Goal: Information Seeking & Learning: Understand process/instructions

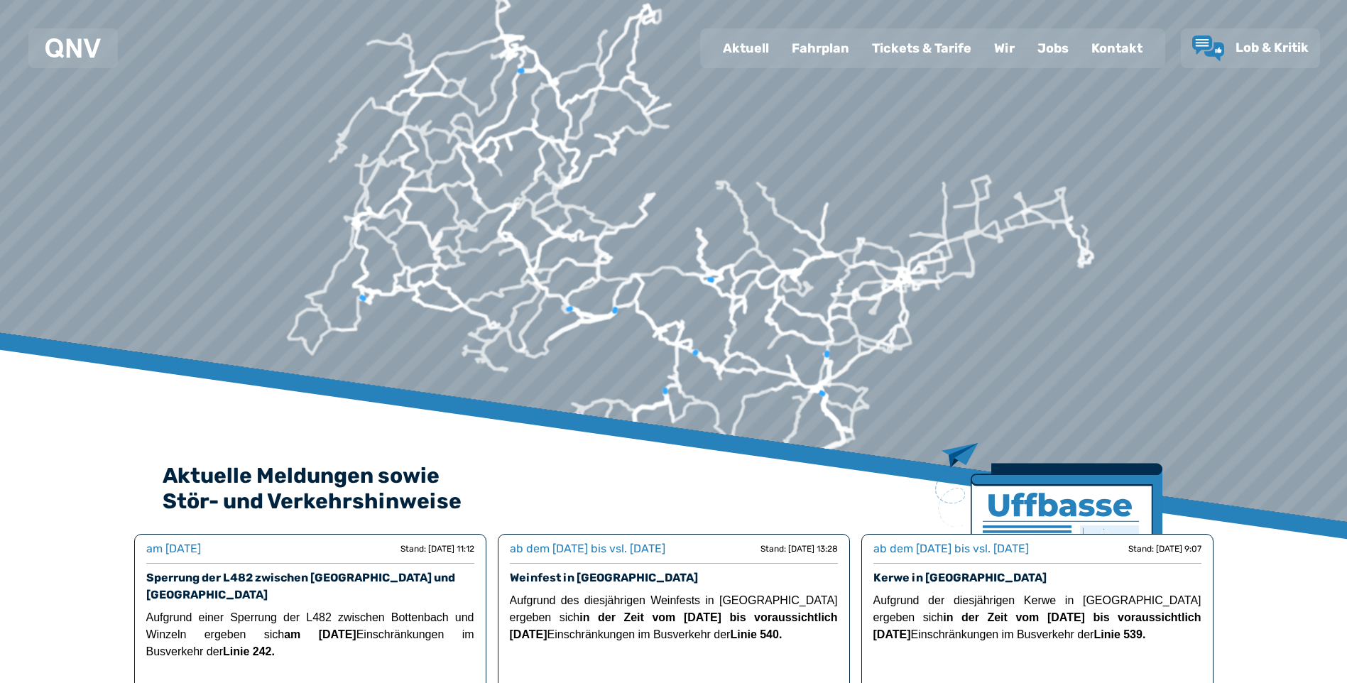
click at [814, 44] on div "Fahrplan" at bounding box center [820, 48] width 80 height 37
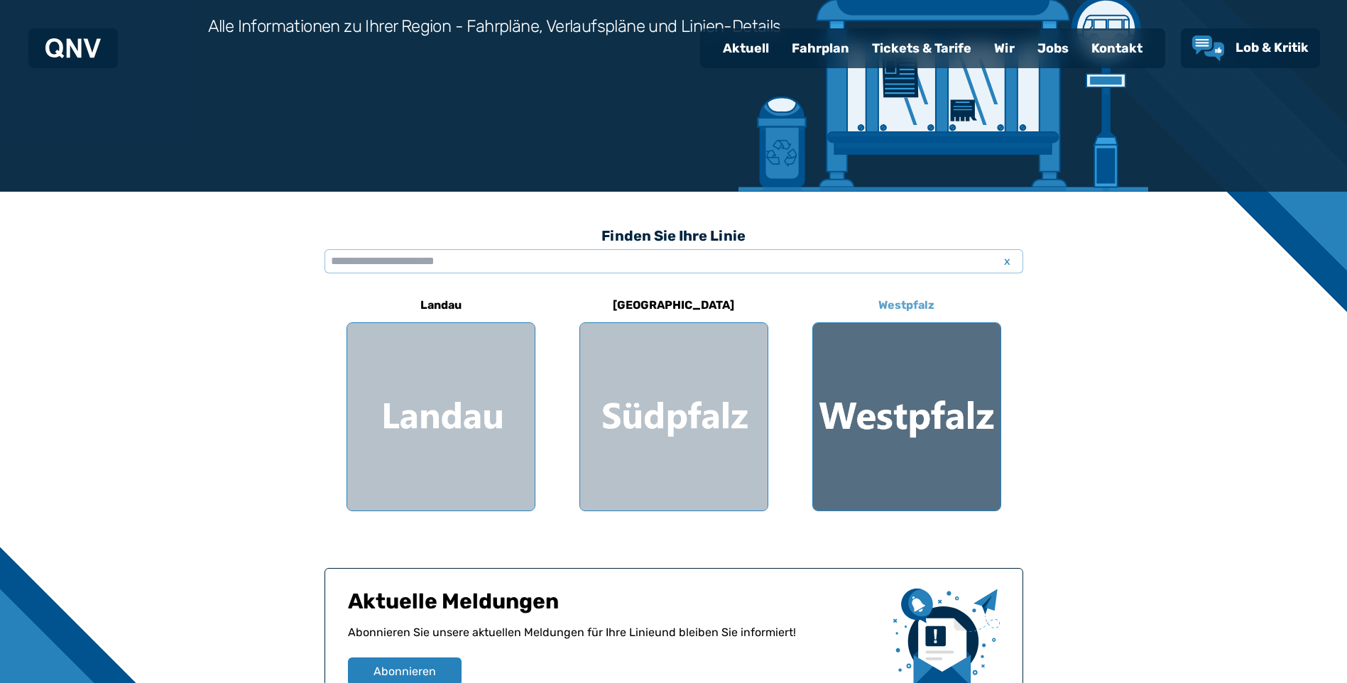
scroll to position [284, 0]
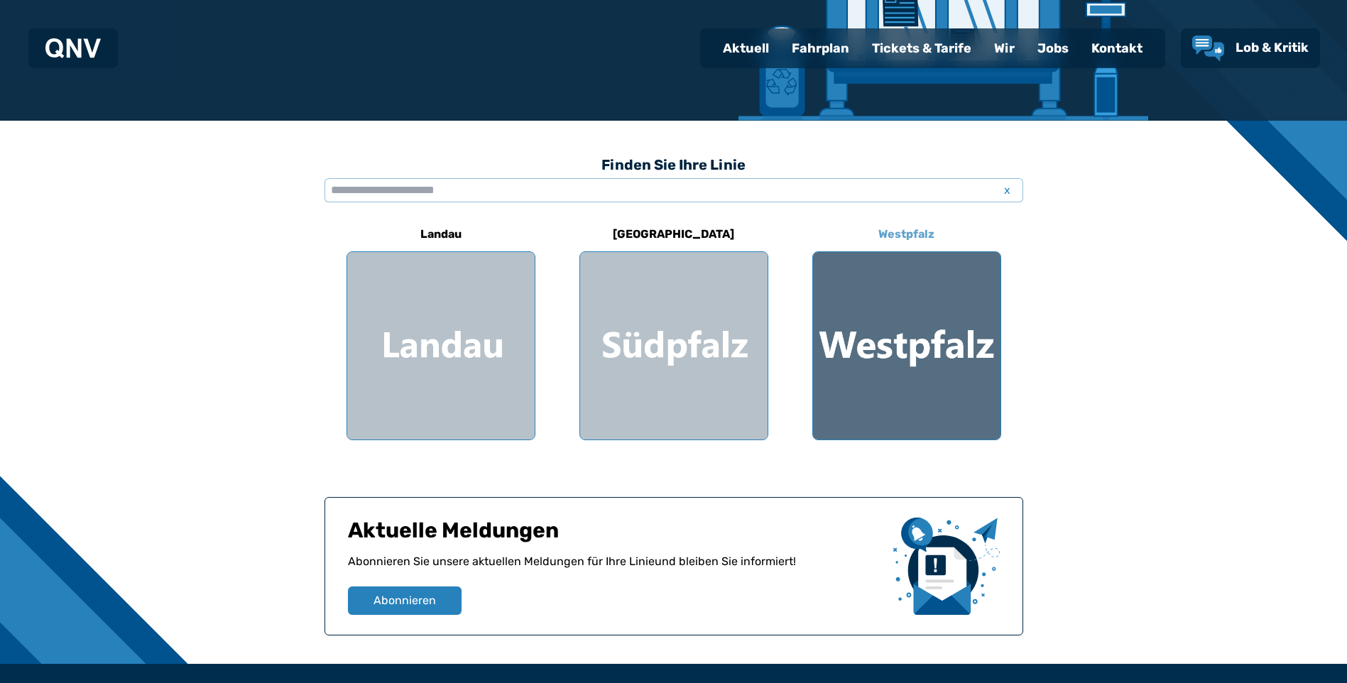
click at [896, 315] on div at bounding box center [906, 345] width 187 height 187
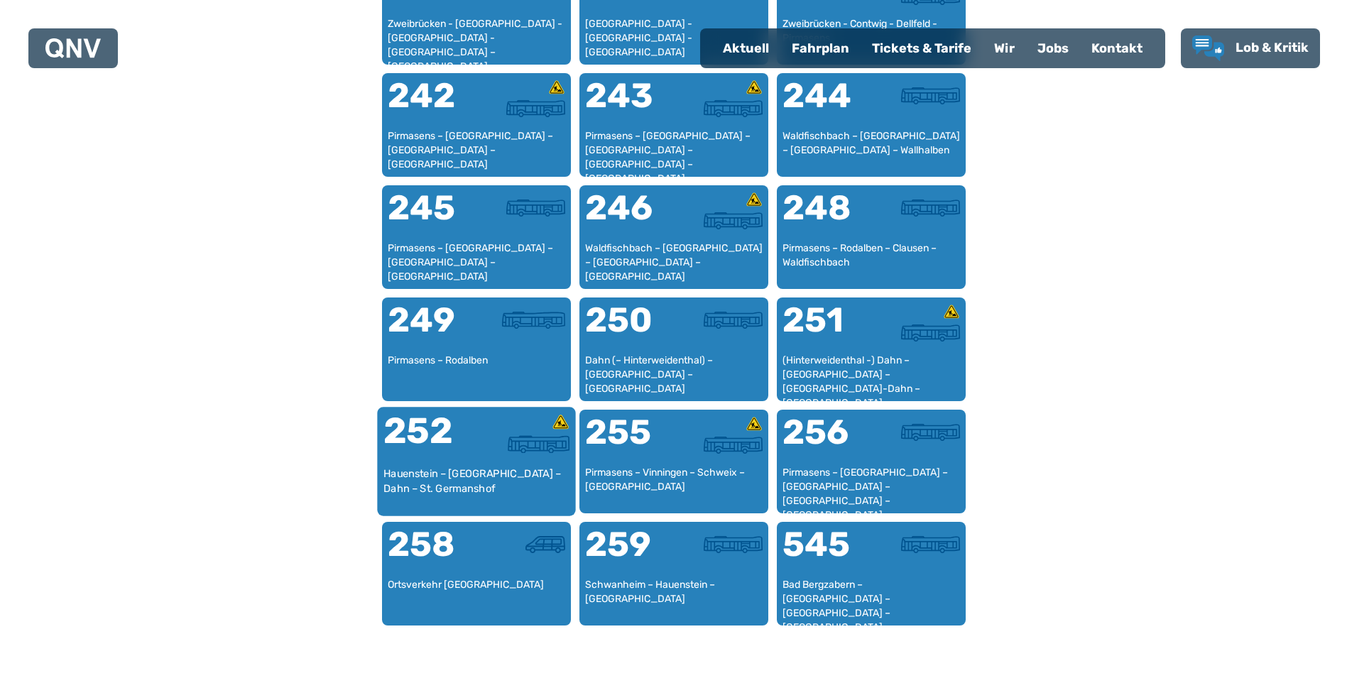
scroll to position [1503, 0]
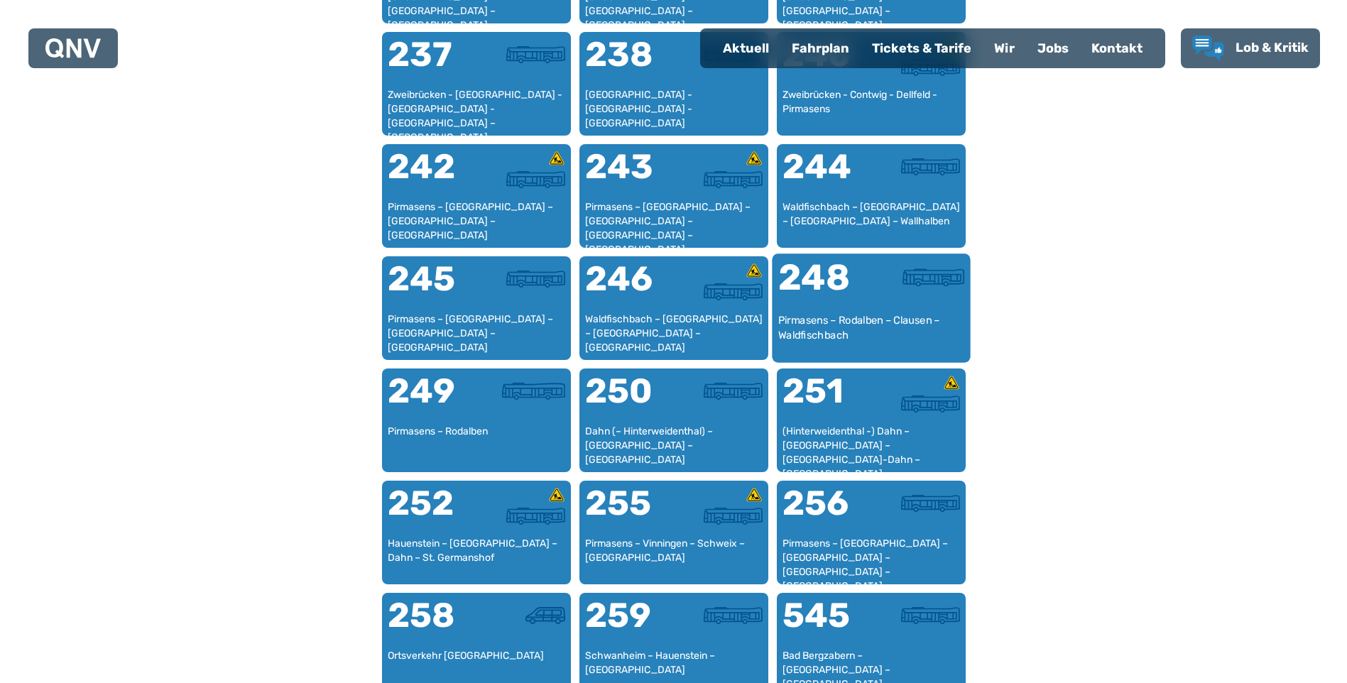
click at [844, 315] on div "Pirmasens – Rodalben – Clausen – Waldfischbach" at bounding box center [871, 334] width 187 height 43
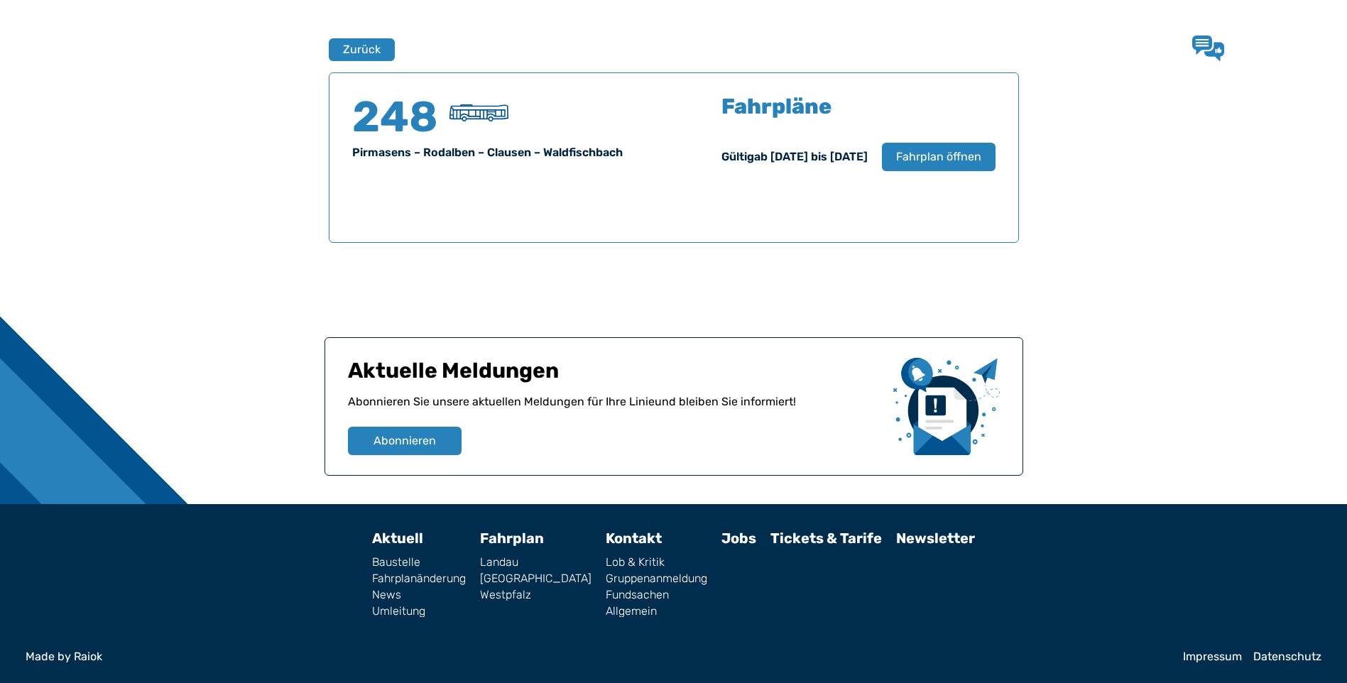
scroll to position [935, 0]
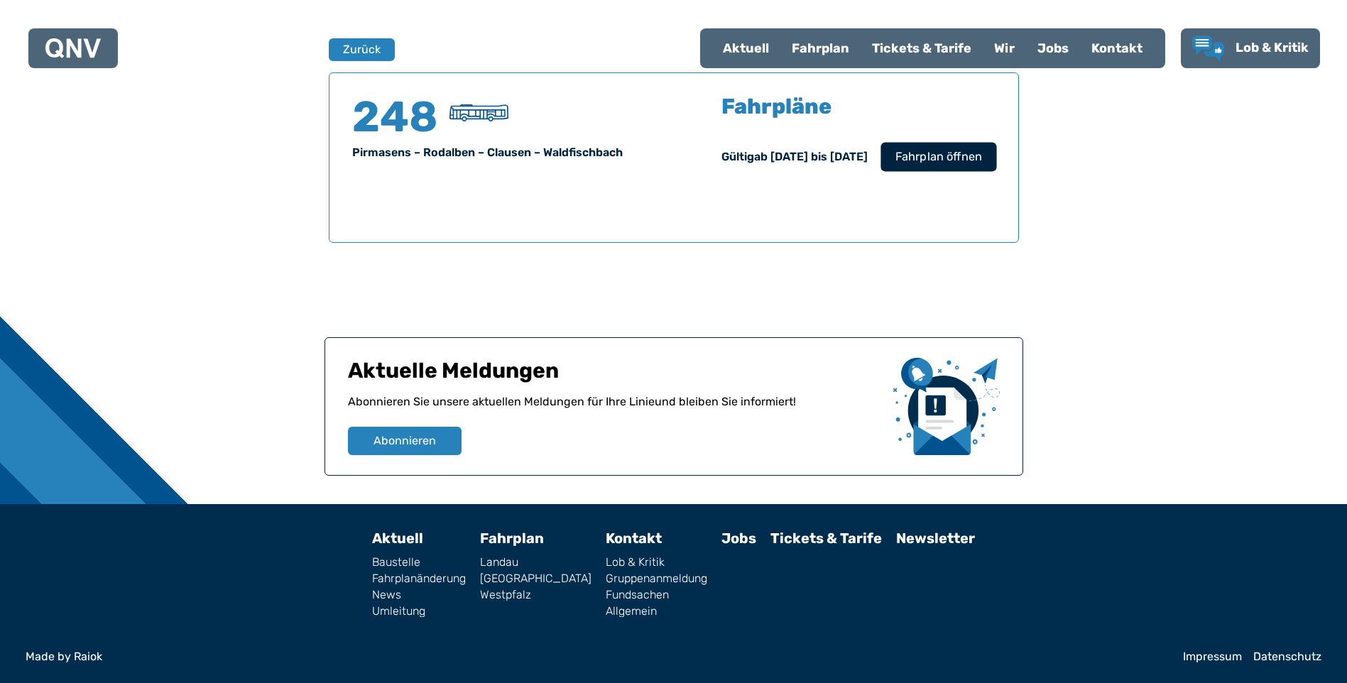
click at [967, 163] on span "Fahrplan öffnen" at bounding box center [938, 156] width 87 height 17
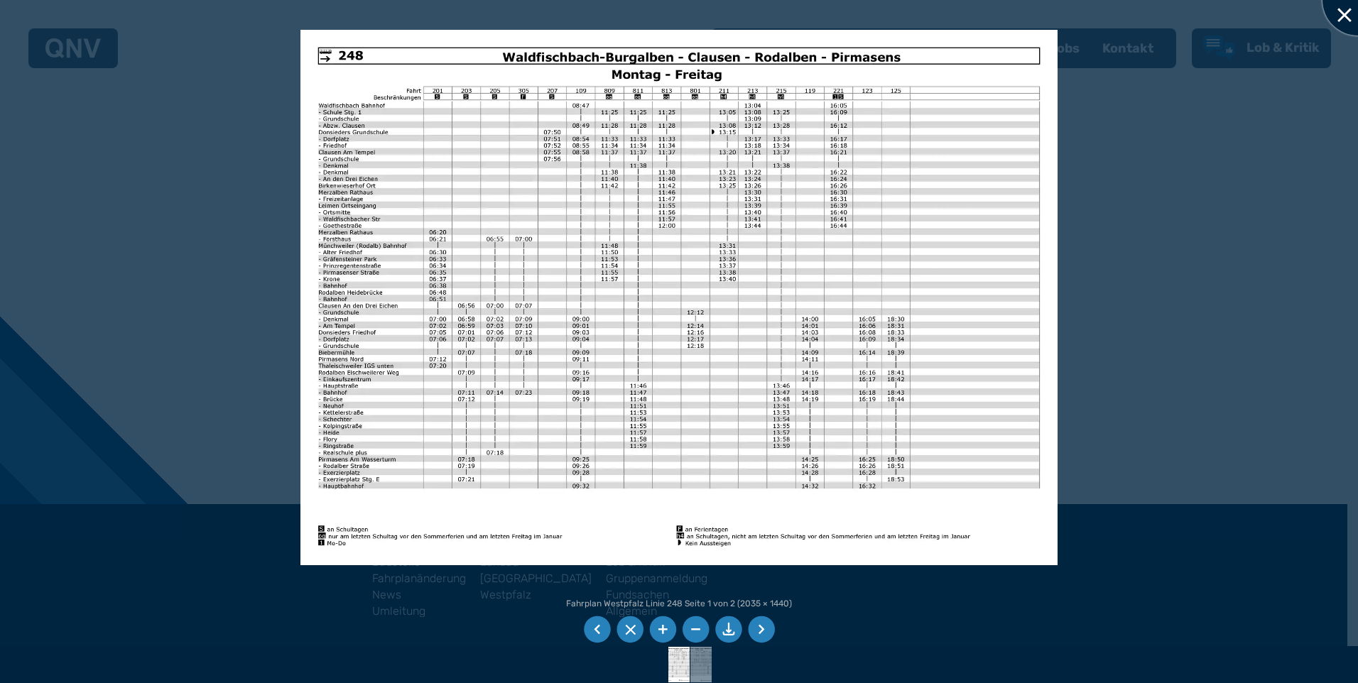
click at [1338, 13] on div at bounding box center [1357, -1] width 71 height 71
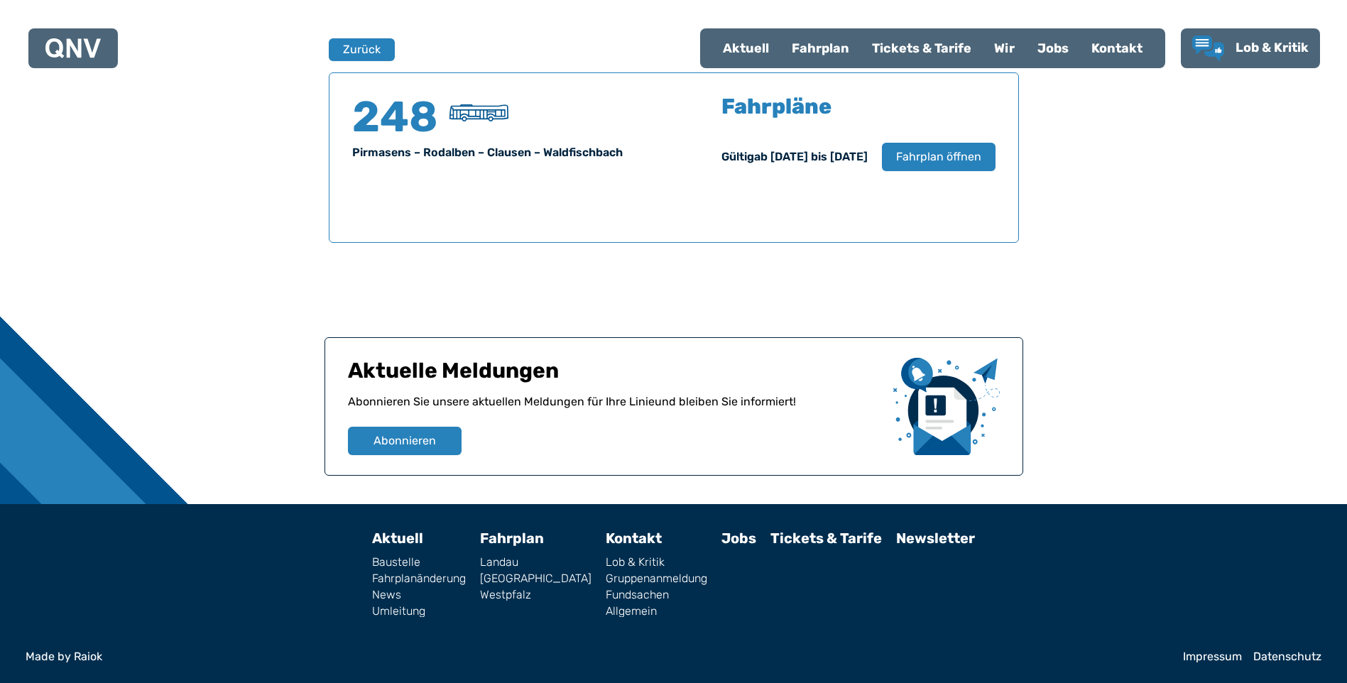
click at [811, 43] on div "Fahrplan" at bounding box center [820, 48] width 80 height 37
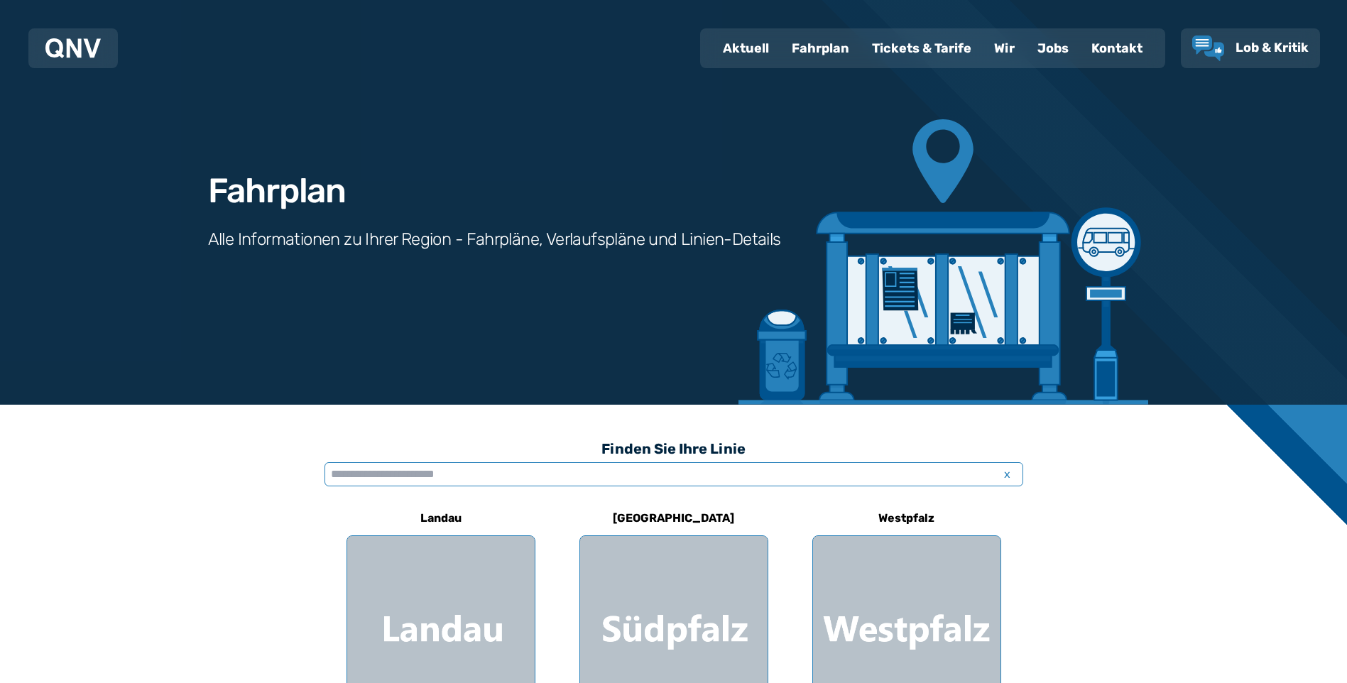
click at [379, 476] on input "text" at bounding box center [674, 474] width 699 height 24
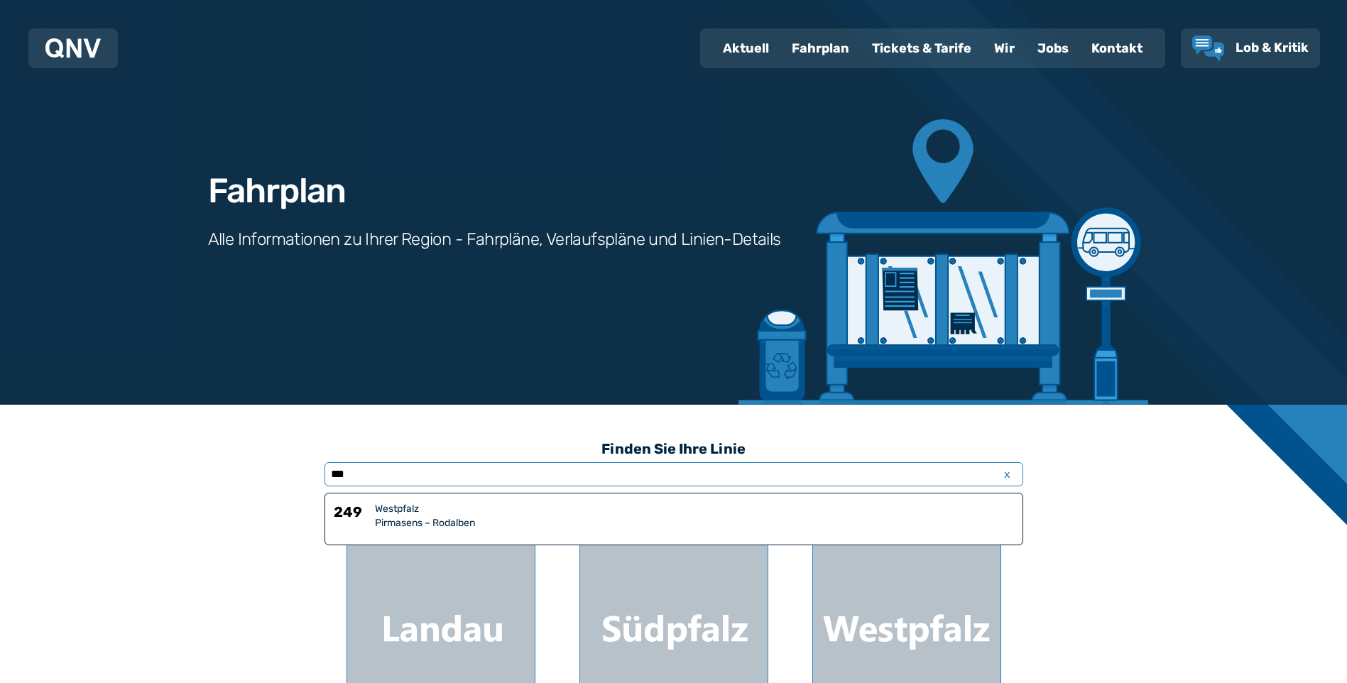
type input "***"
click at [459, 514] on div "Westpfalz" at bounding box center [694, 509] width 639 height 14
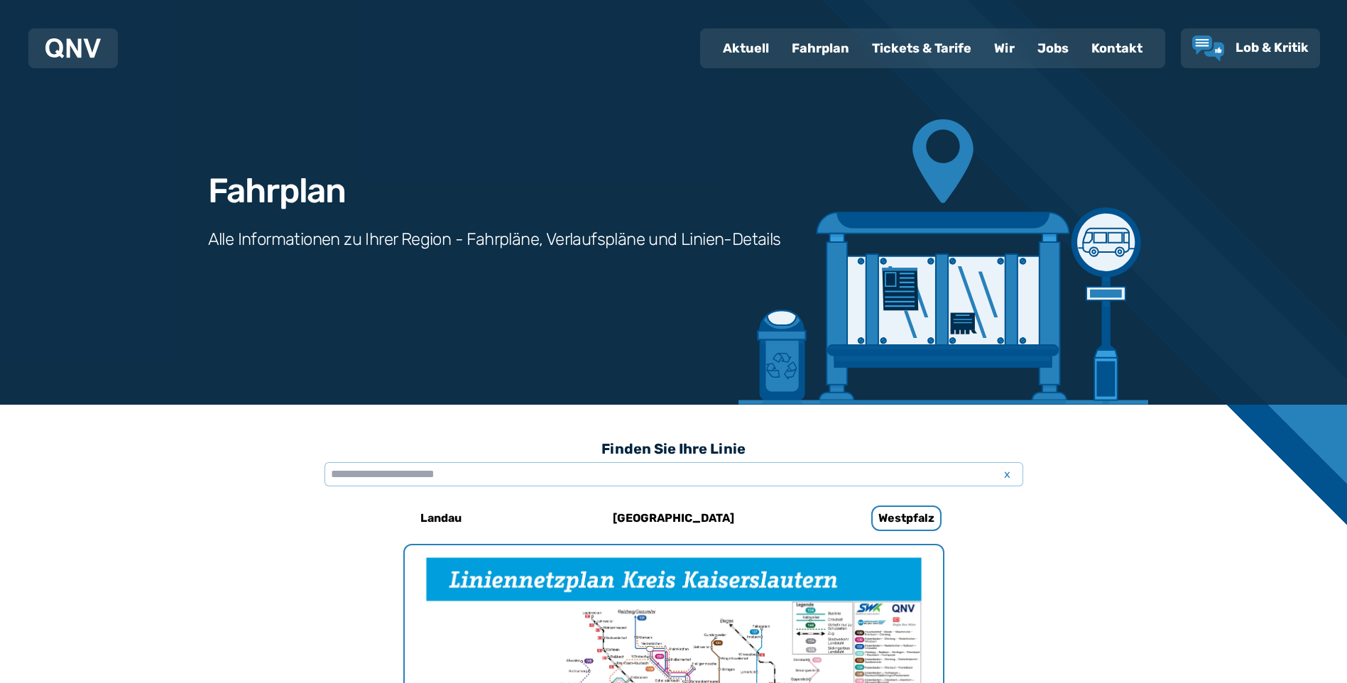
scroll to position [935, 0]
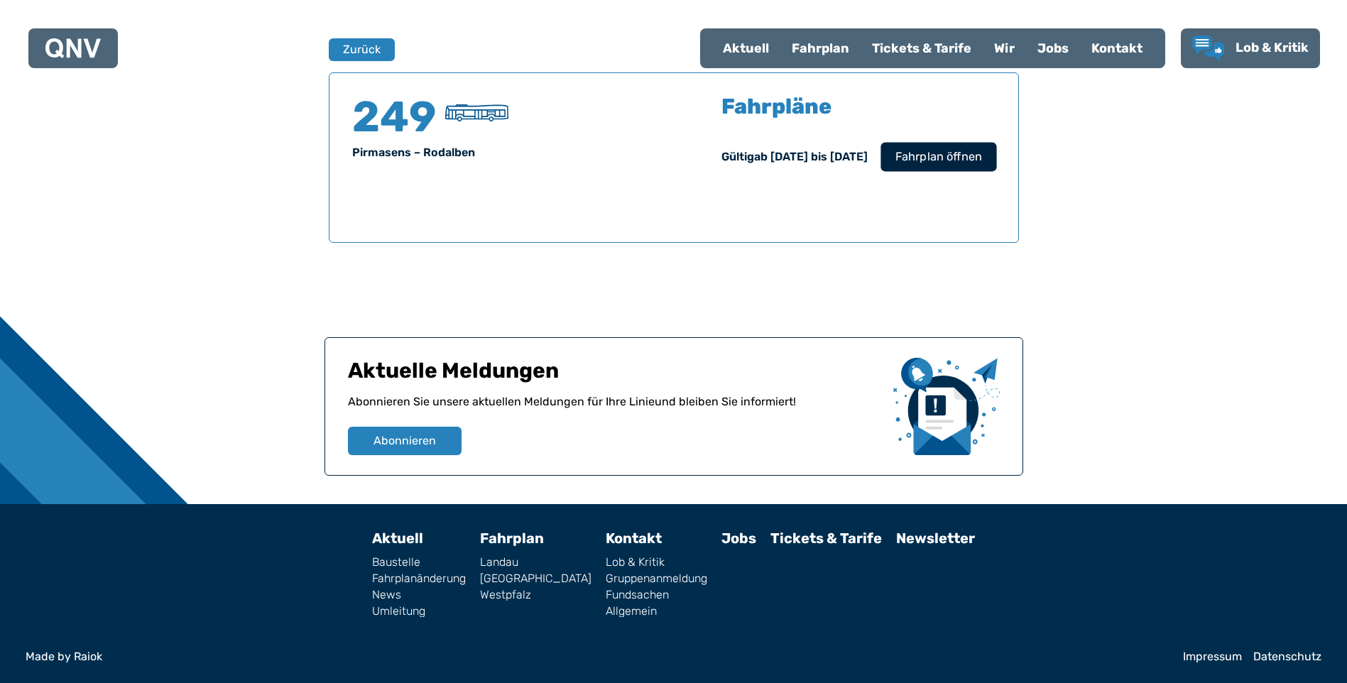
click at [932, 153] on span "Fahrplan öffnen" at bounding box center [938, 156] width 87 height 17
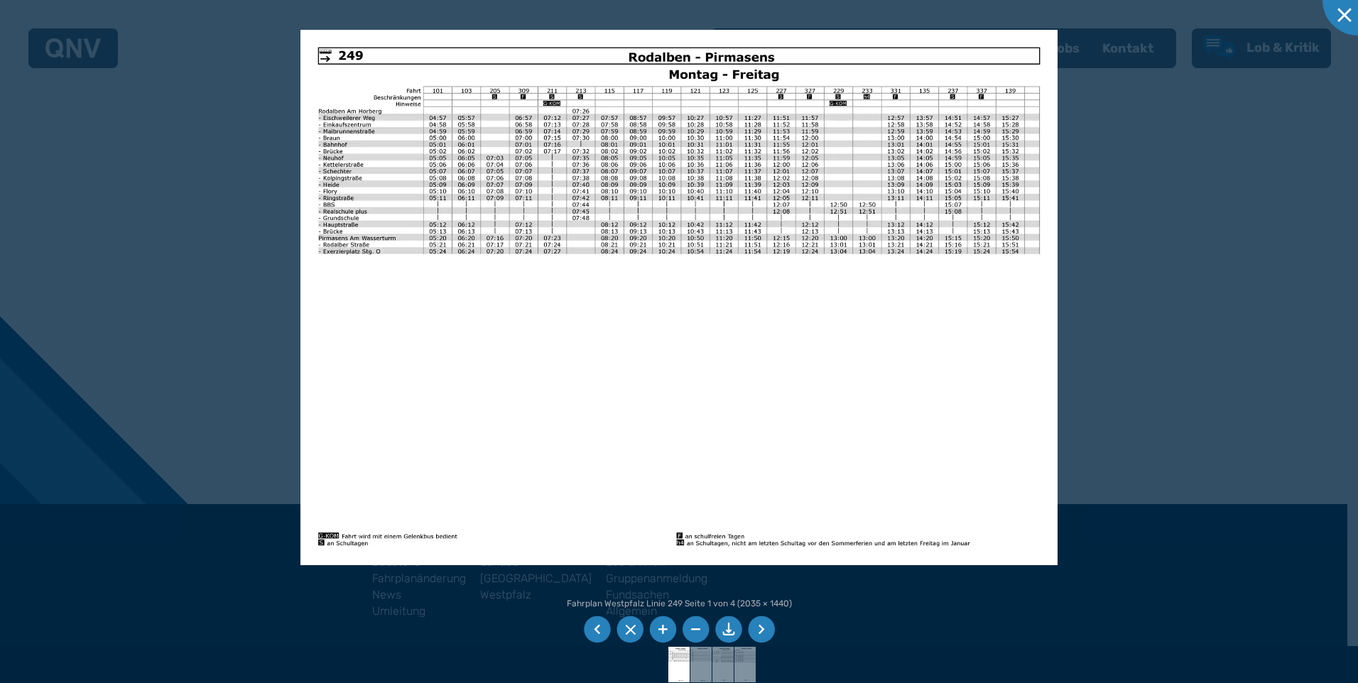
click at [341, 223] on img at bounding box center [678, 297] width 757 height 535
click at [1344, 11] on div at bounding box center [1357, -1] width 71 height 71
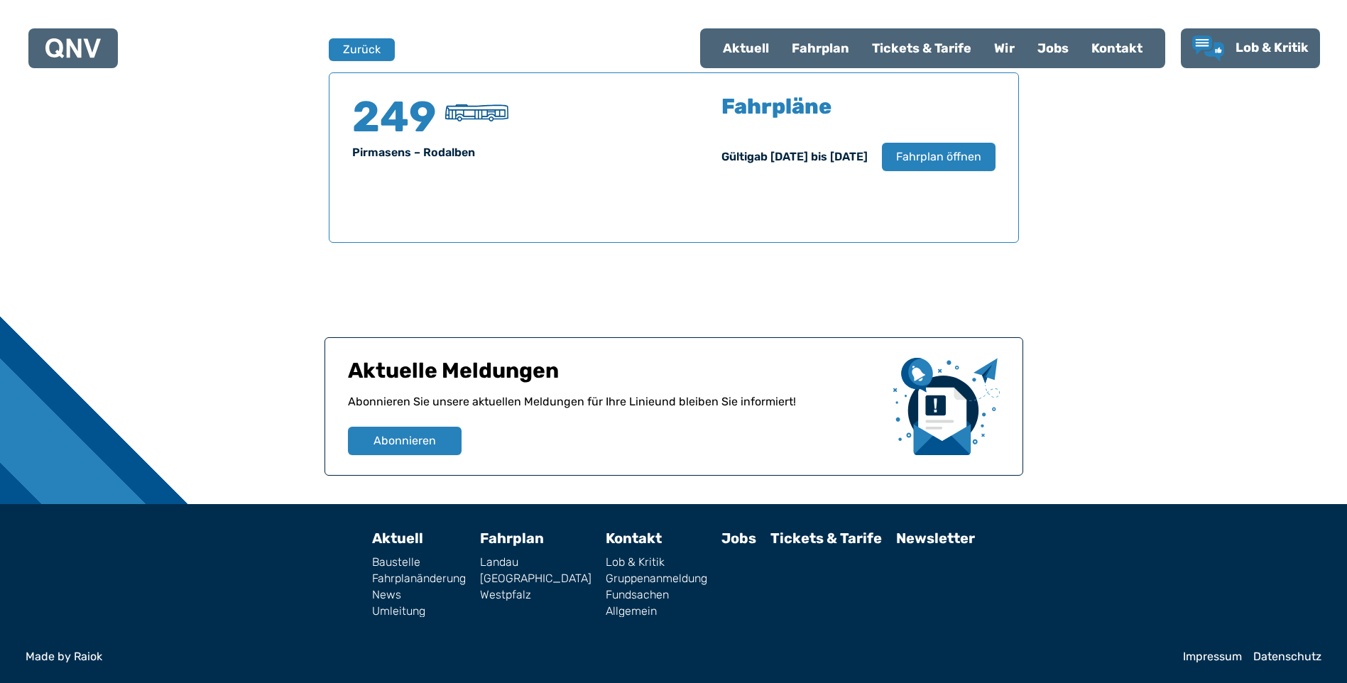
click at [817, 37] on div "Fahrplan" at bounding box center [820, 48] width 80 height 37
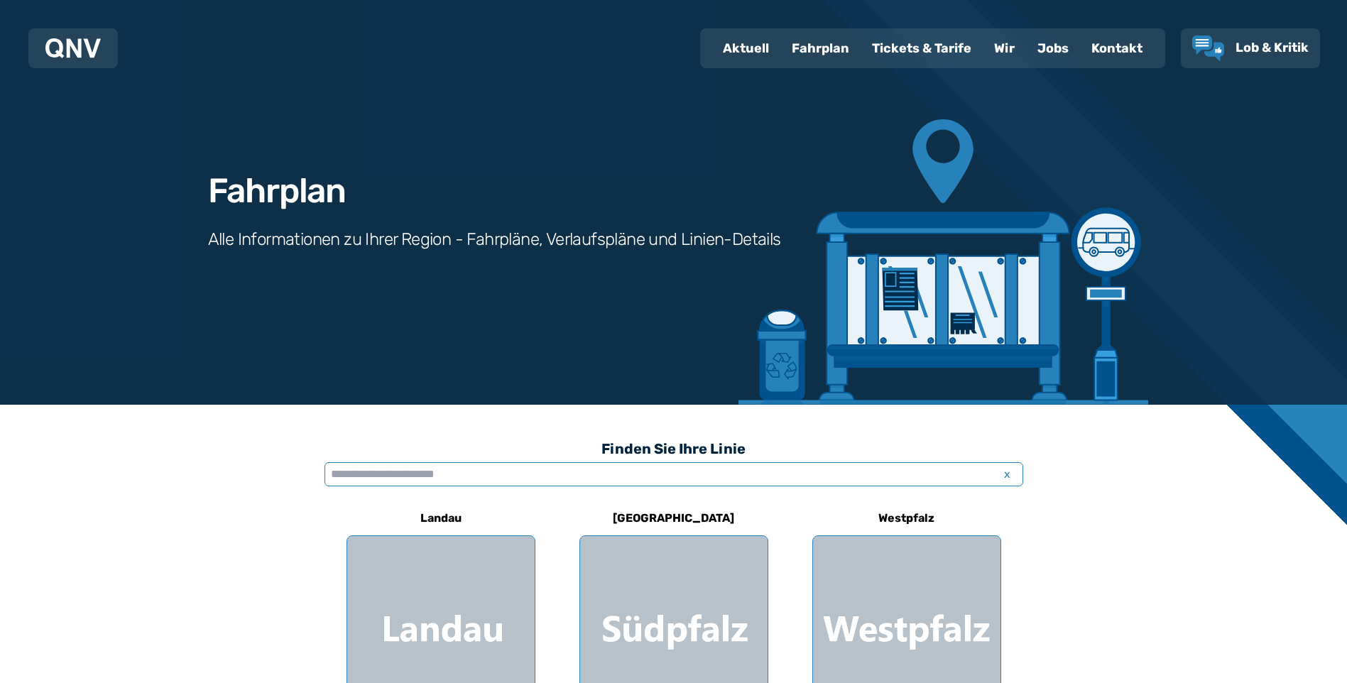
click at [406, 481] on input "text" at bounding box center [674, 474] width 699 height 24
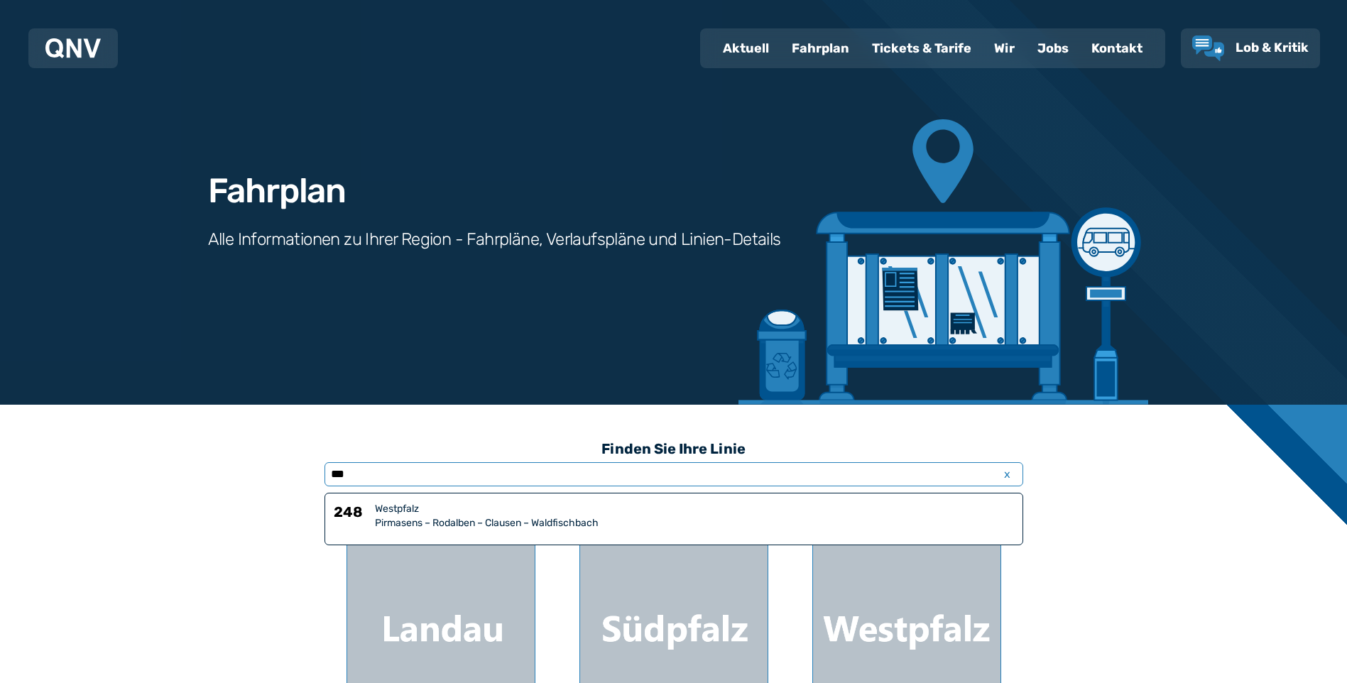
type input "***"
click at [439, 517] on div "Pirmasens – Rodalben – Clausen – Waldfischbach" at bounding box center [694, 523] width 639 height 14
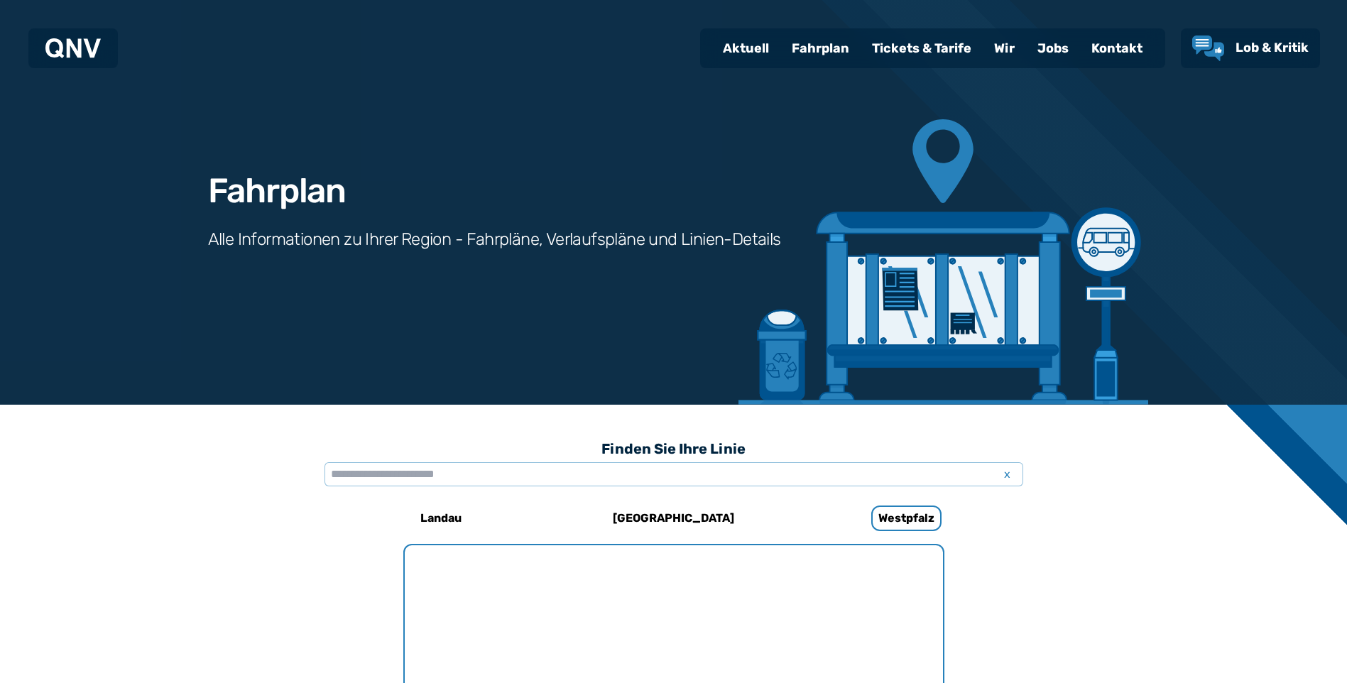
scroll to position [935, 0]
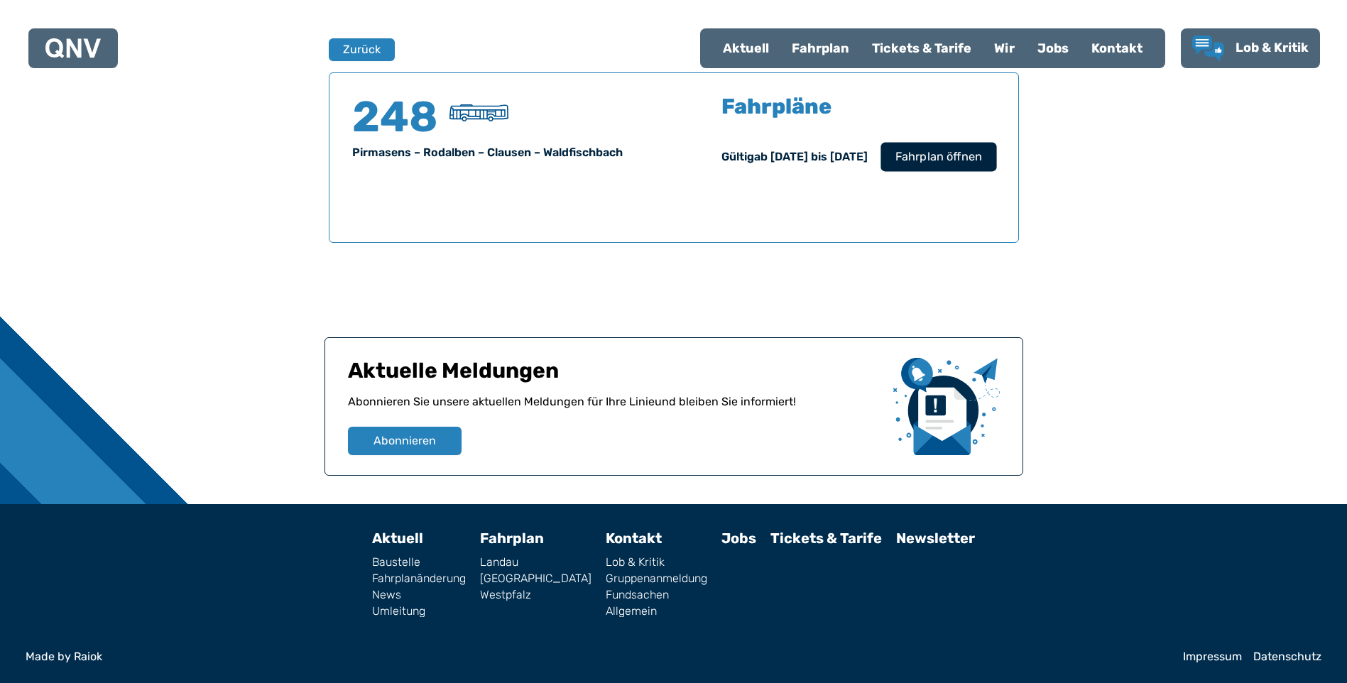
click at [926, 164] on span "Fahrplan öffnen" at bounding box center [938, 156] width 87 height 17
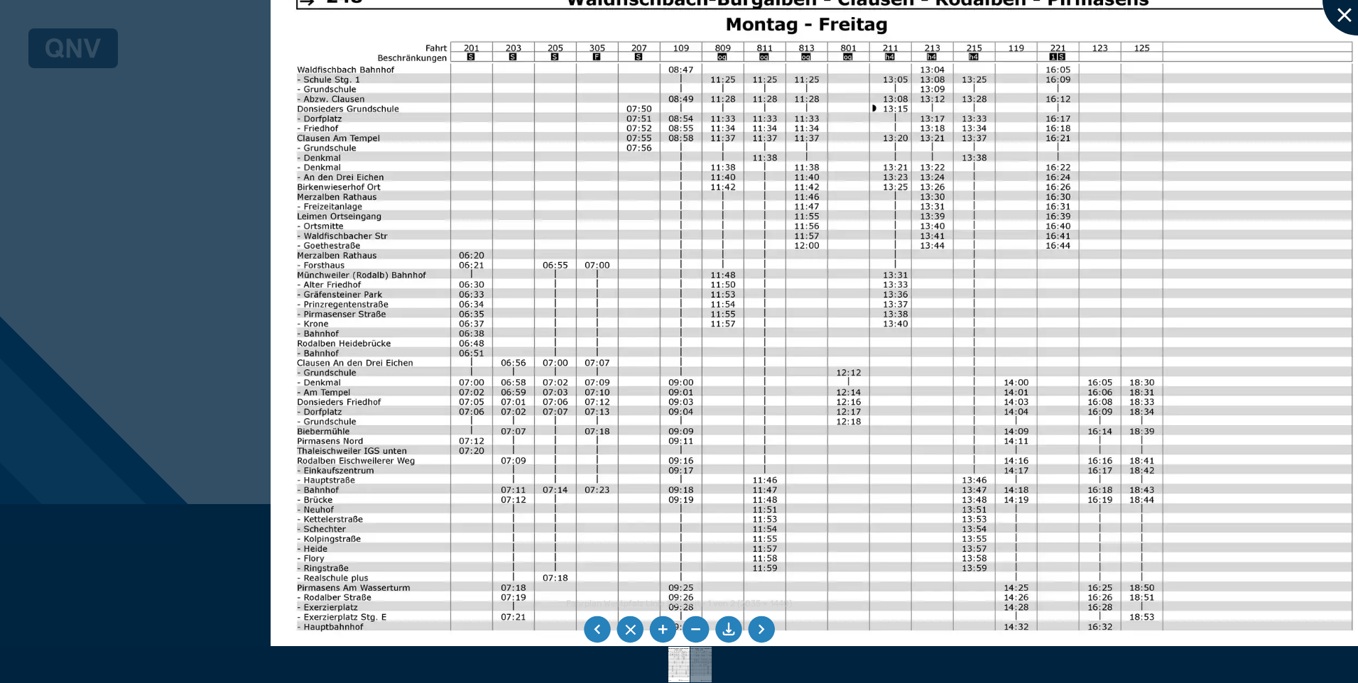
click at [1342, 5] on div at bounding box center [1357, -1] width 71 height 71
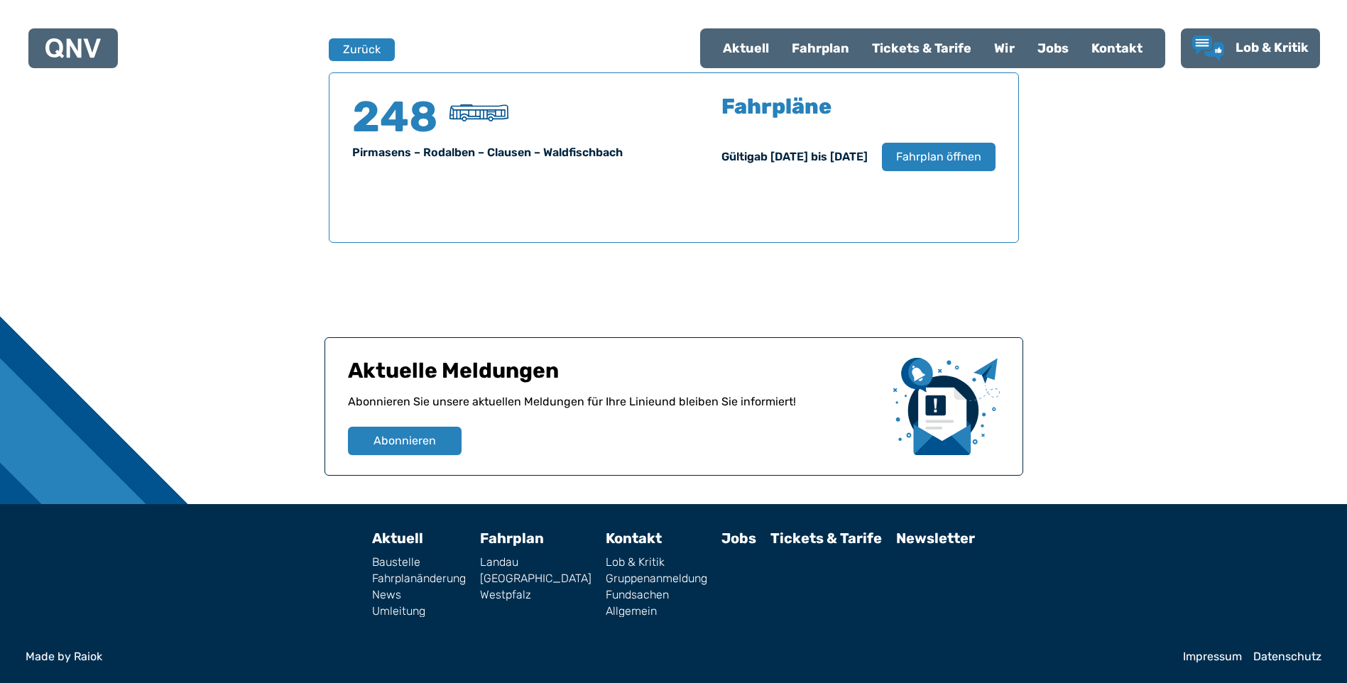
click at [835, 44] on div "Fahrplan" at bounding box center [820, 48] width 80 height 37
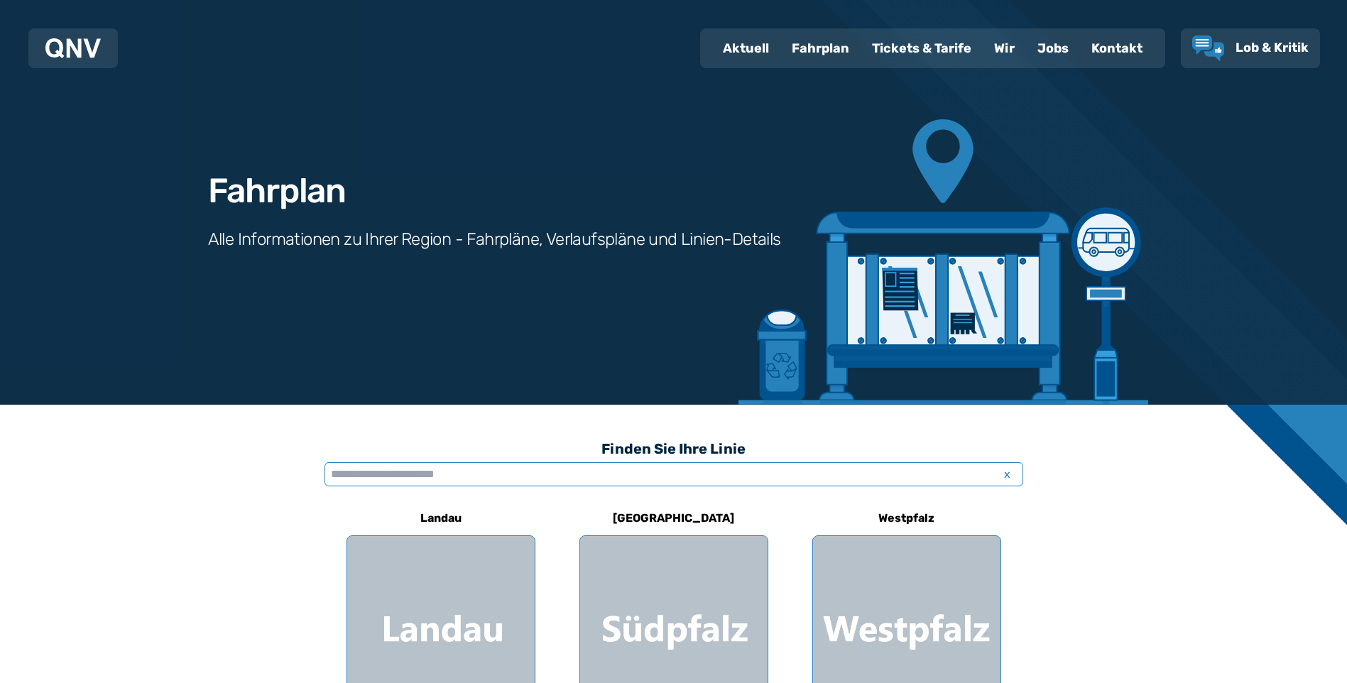
click at [477, 472] on input "text" at bounding box center [674, 474] width 699 height 24
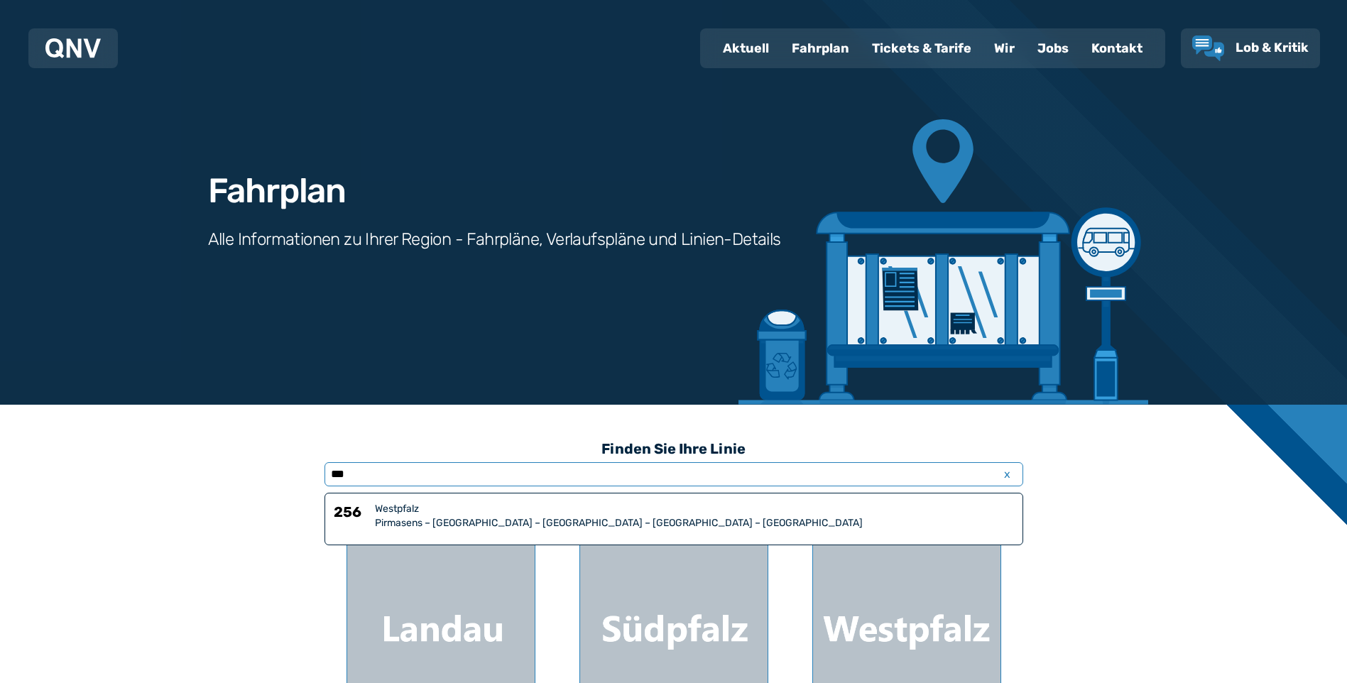
type input "***"
click at [471, 516] on div "Pirmasens – [GEOGRAPHIC_DATA] – [GEOGRAPHIC_DATA] – [GEOGRAPHIC_DATA] – [GEOGRA…" at bounding box center [694, 523] width 639 height 14
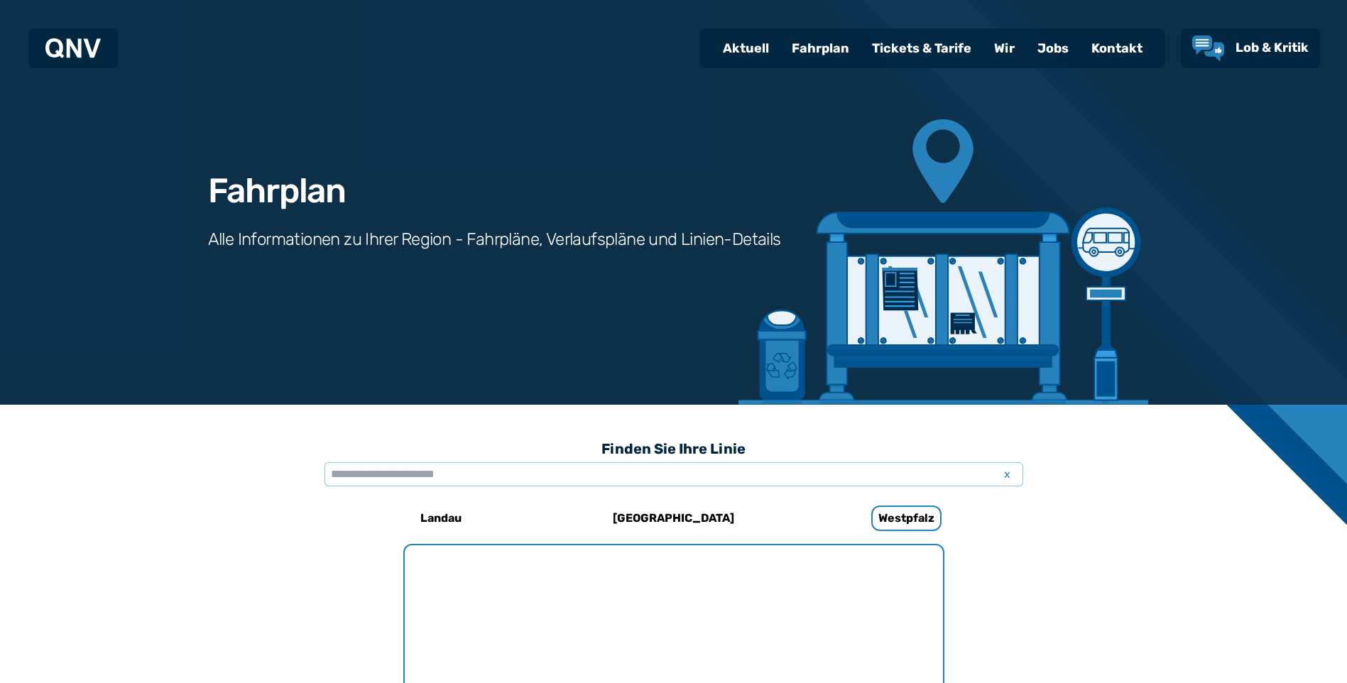
scroll to position [936, 0]
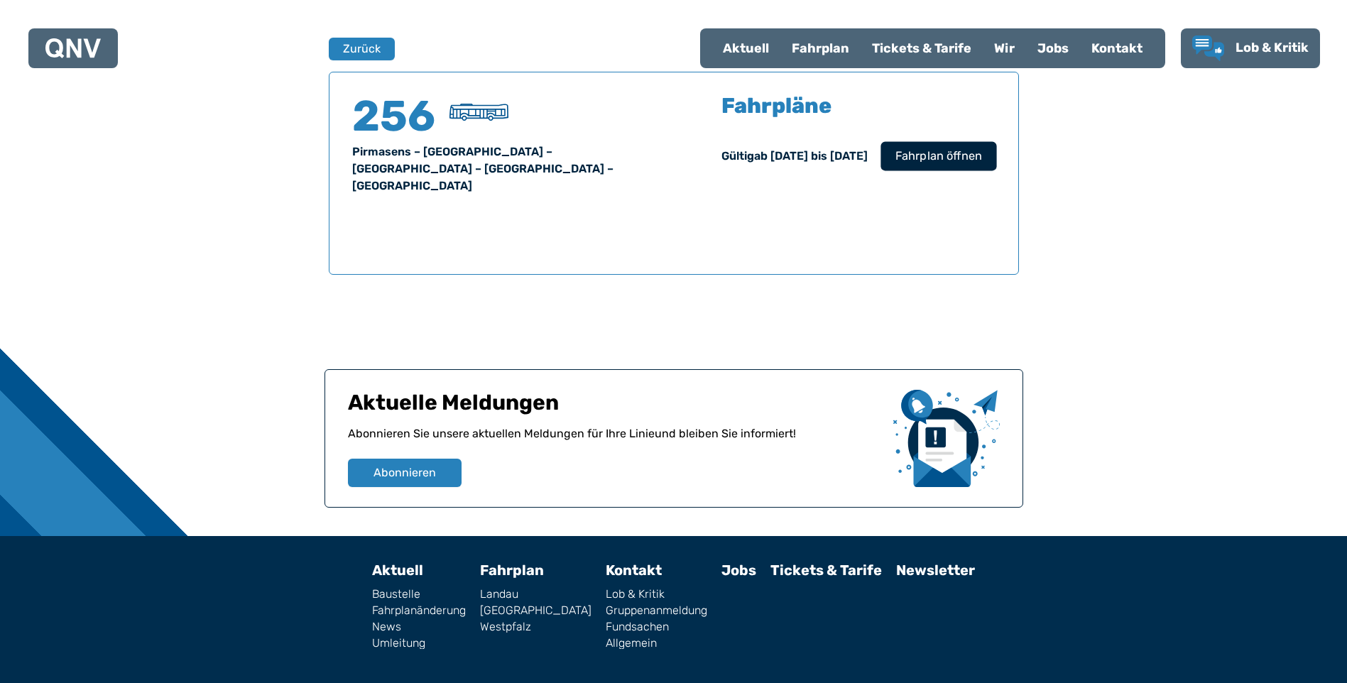
click at [964, 146] on button "Fahrplan öffnen" at bounding box center [938, 155] width 116 height 29
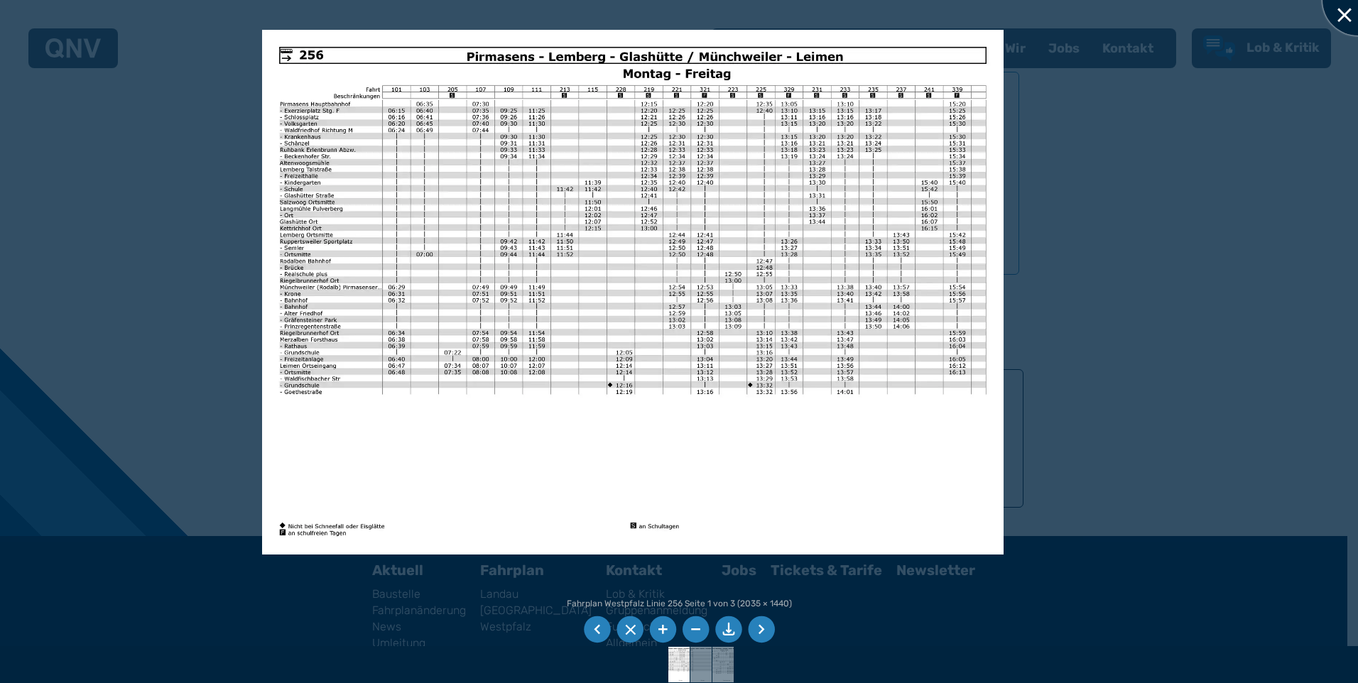
click at [1332, 11] on div at bounding box center [1357, -1] width 71 height 71
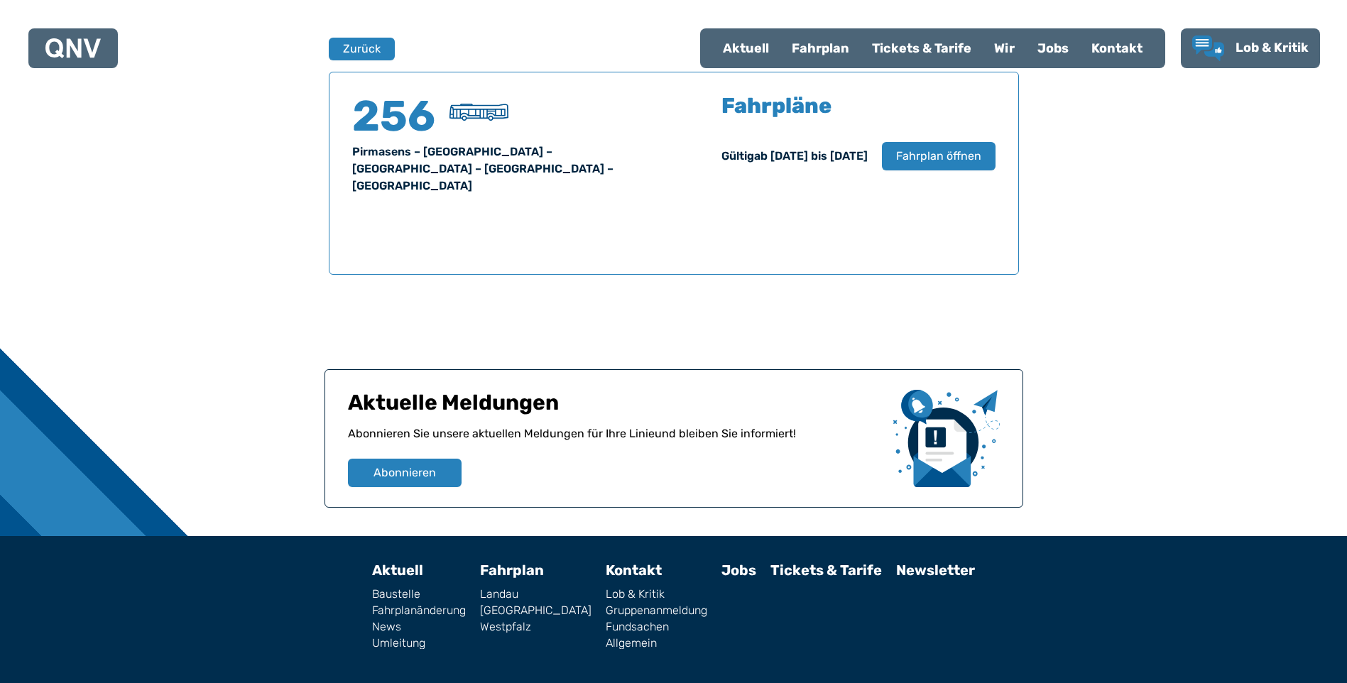
scroll to position [951, 0]
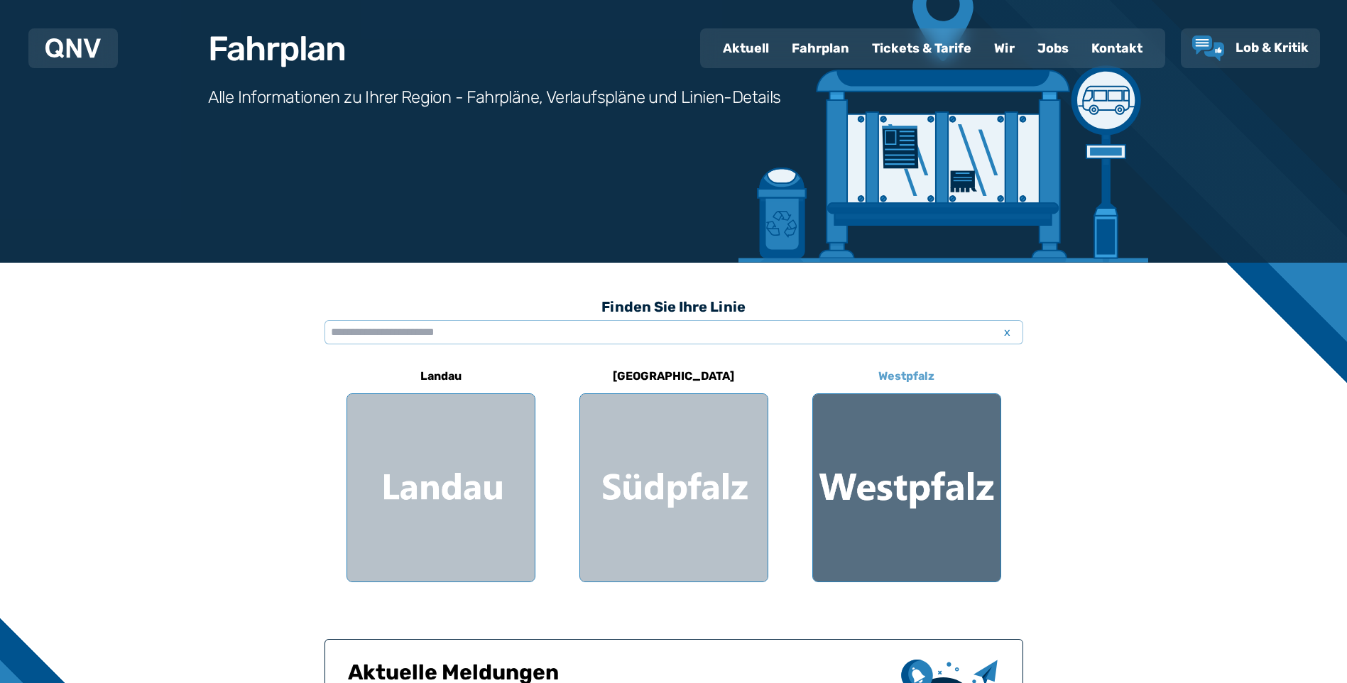
scroll to position [71, 0]
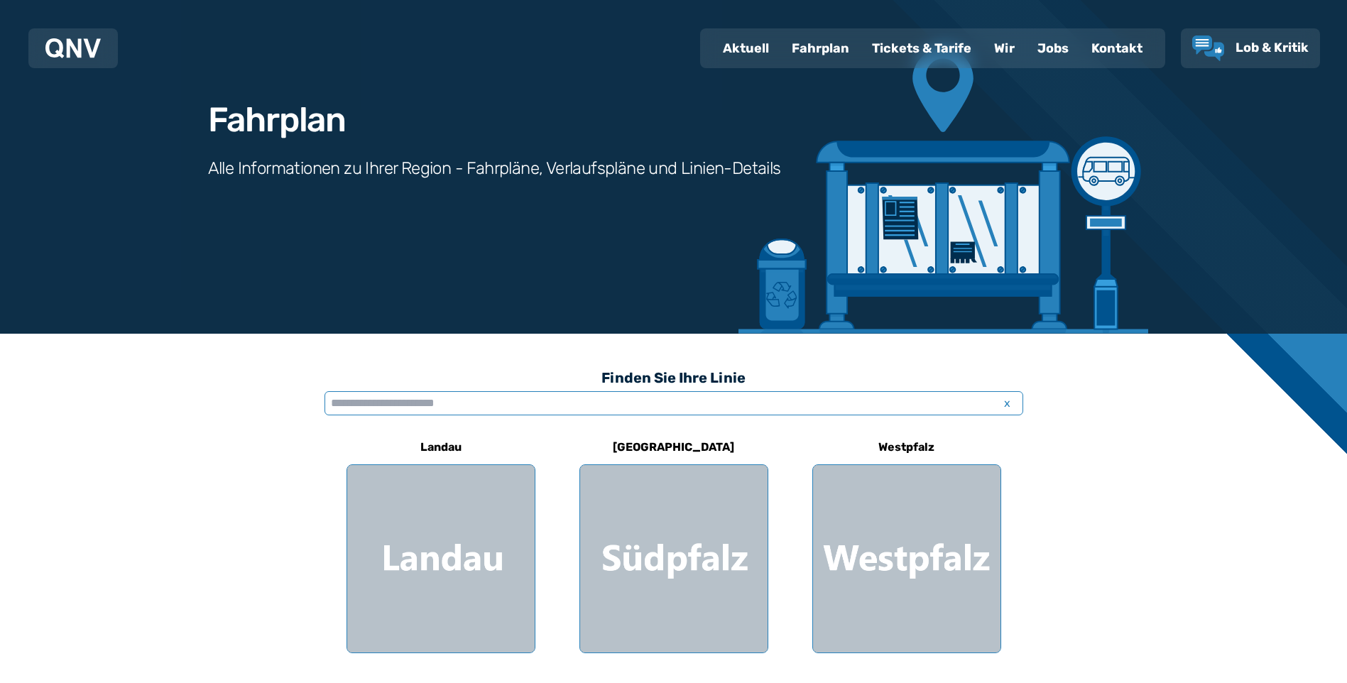
click at [375, 402] on input "text" at bounding box center [674, 403] width 699 height 24
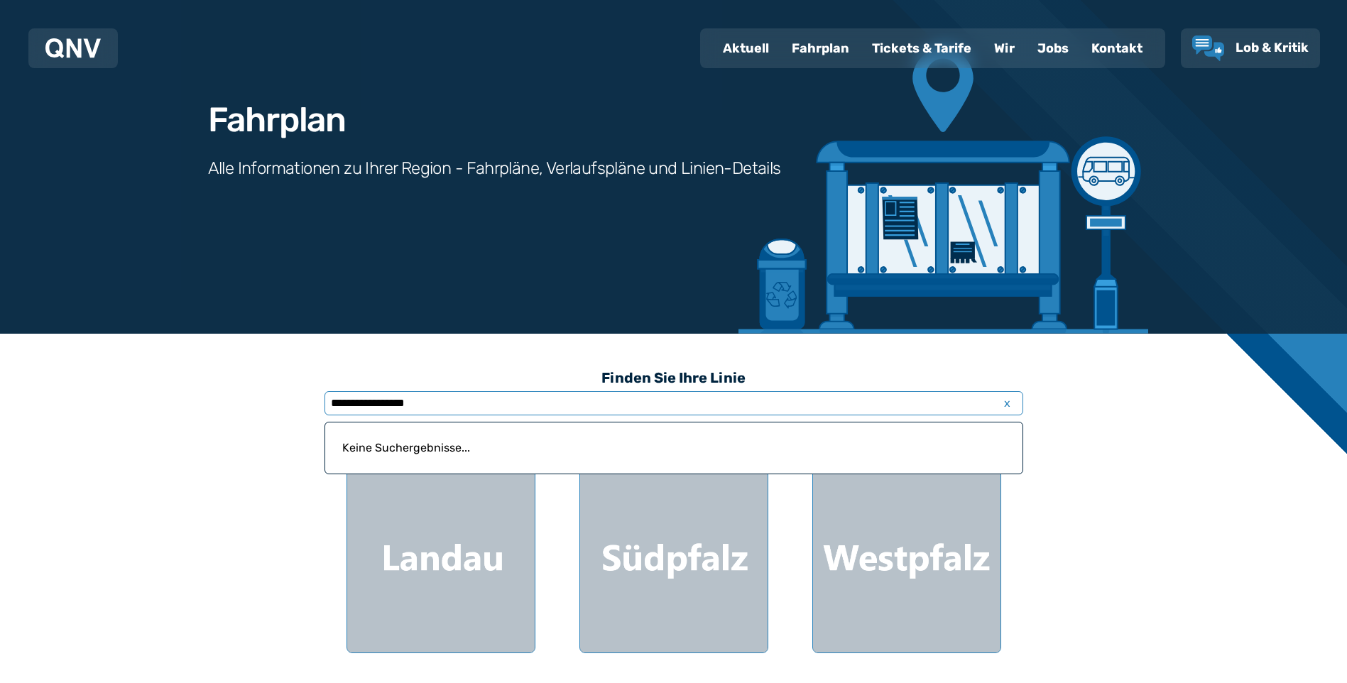
type input "**********"
click at [1005, 407] on span "x" at bounding box center [1008, 403] width 20 height 17
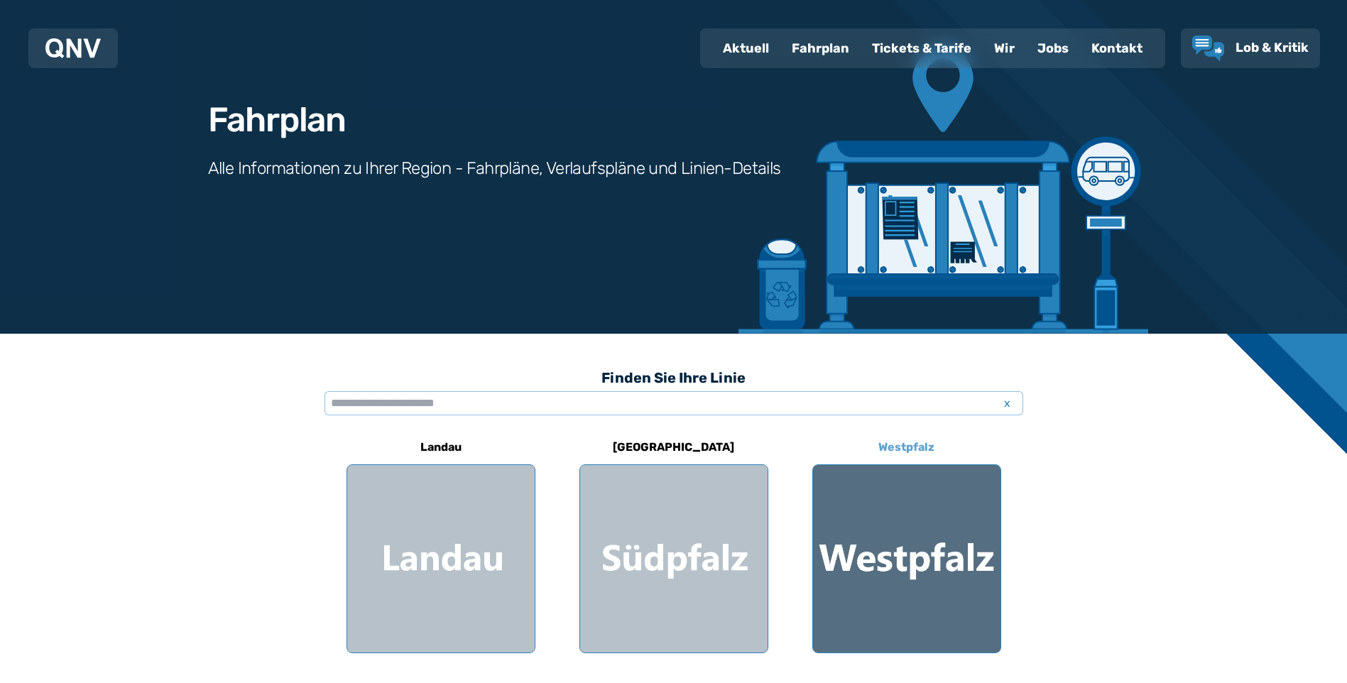
click at [881, 557] on div at bounding box center [906, 558] width 187 height 187
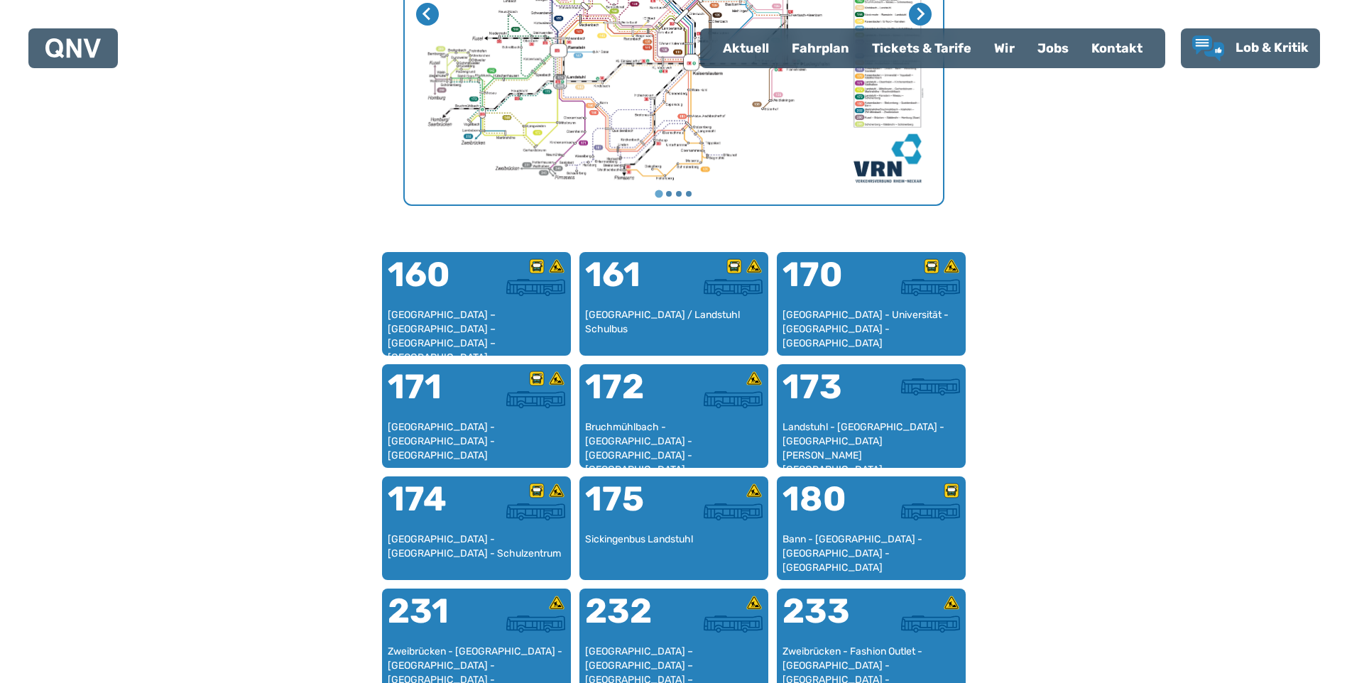
scroll to position [579, 0]
